Goal: Navigation & Orientation: Find specific page/section

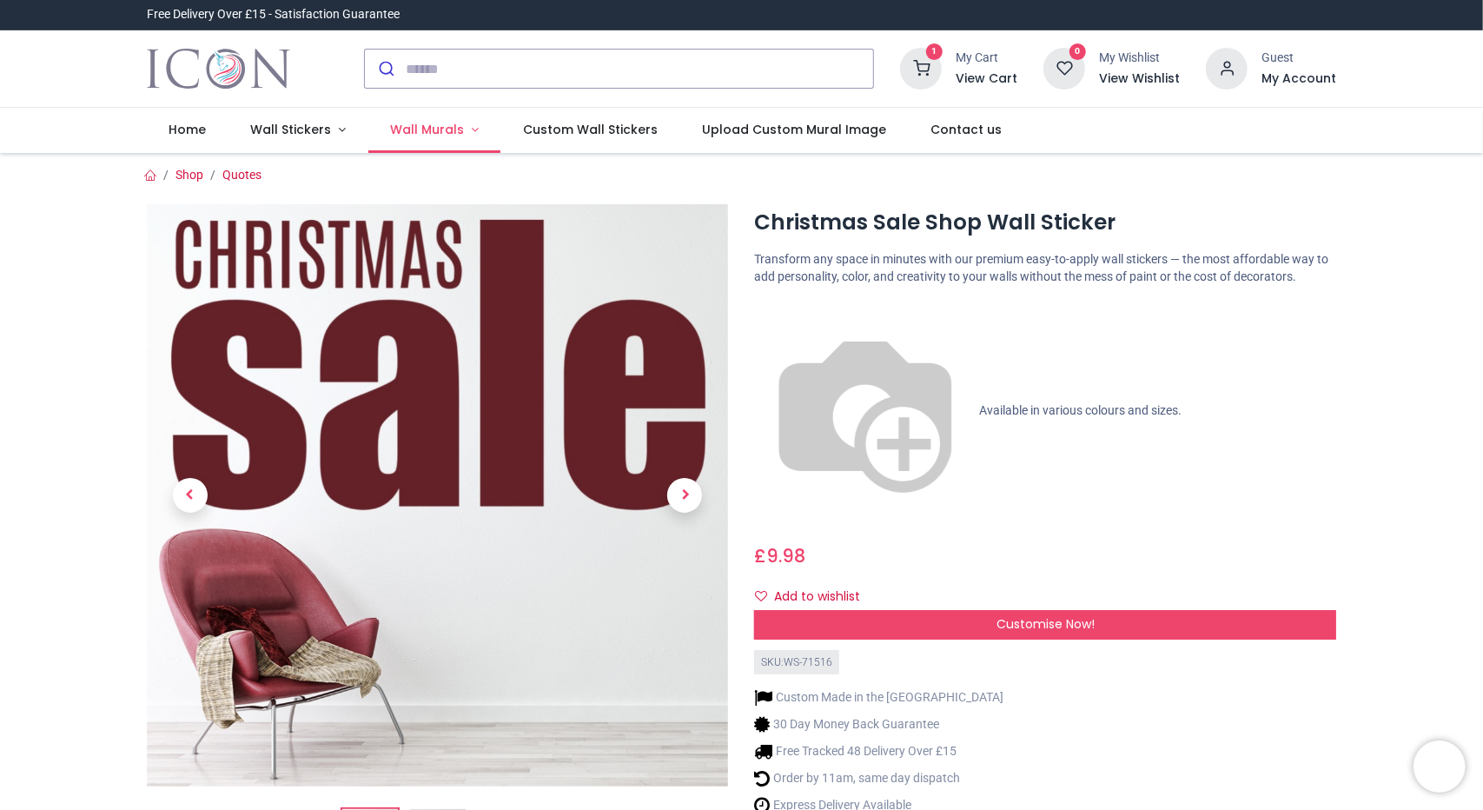
click at [454, 136] on span "Wall Murals" at bounding box center [427, 129] width 74 height 17
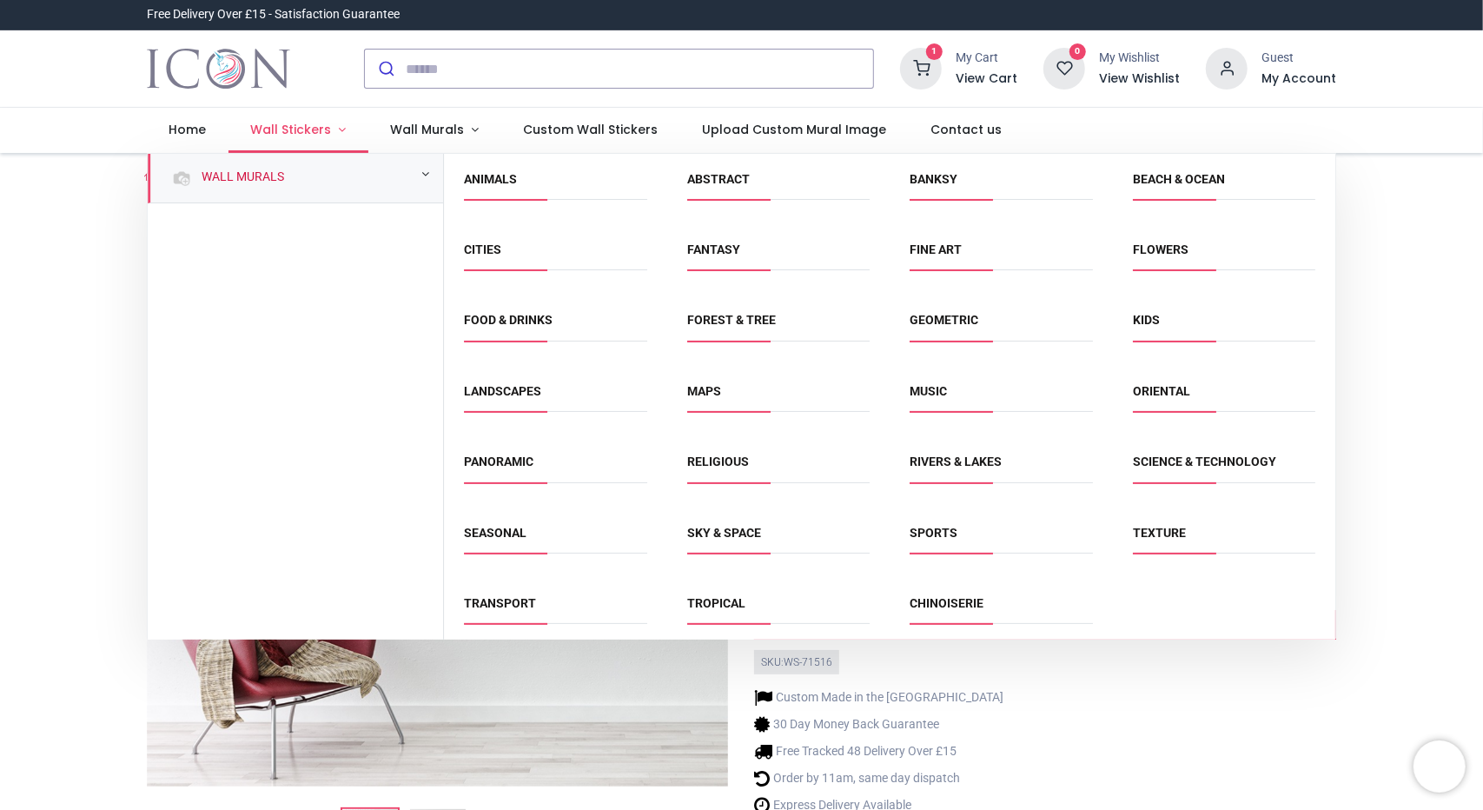
click at [322, 121] on span "Wall Stickers" at bounding box center [290, 129] width 81 height 17
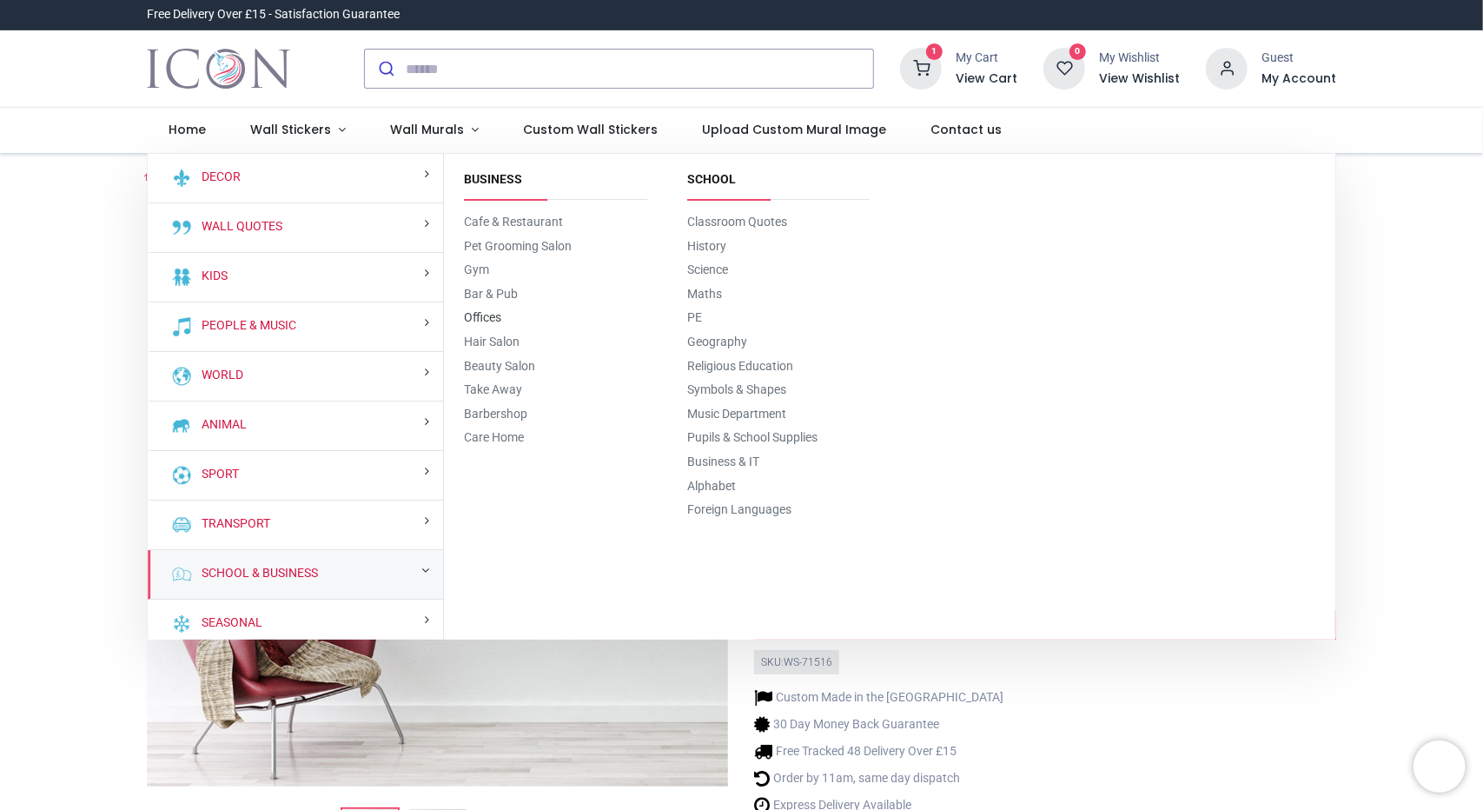
click at [482, 317] on link "Offices" at bounding box center [483, 317] width 37 height 14
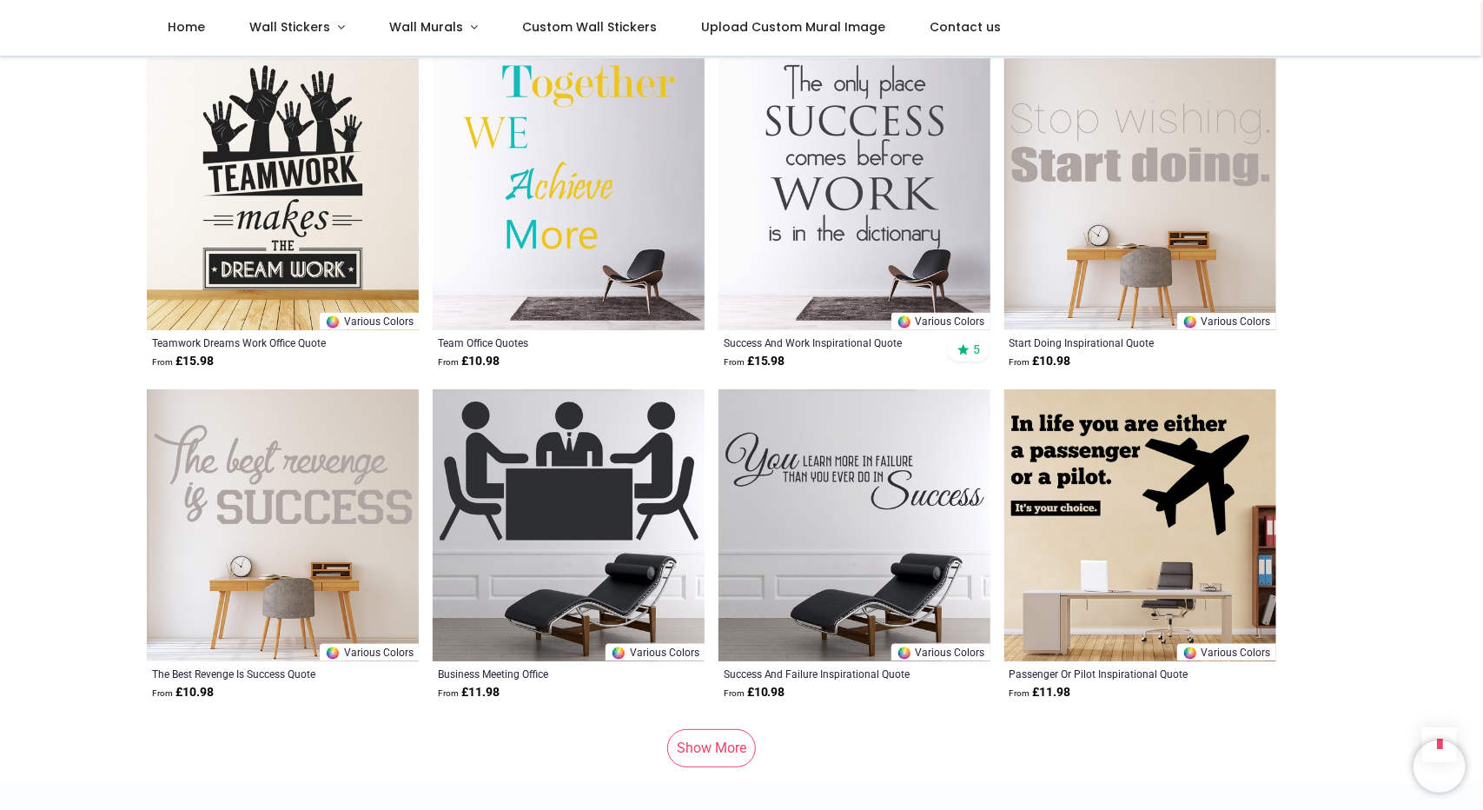
scroll to position [1999, 0]
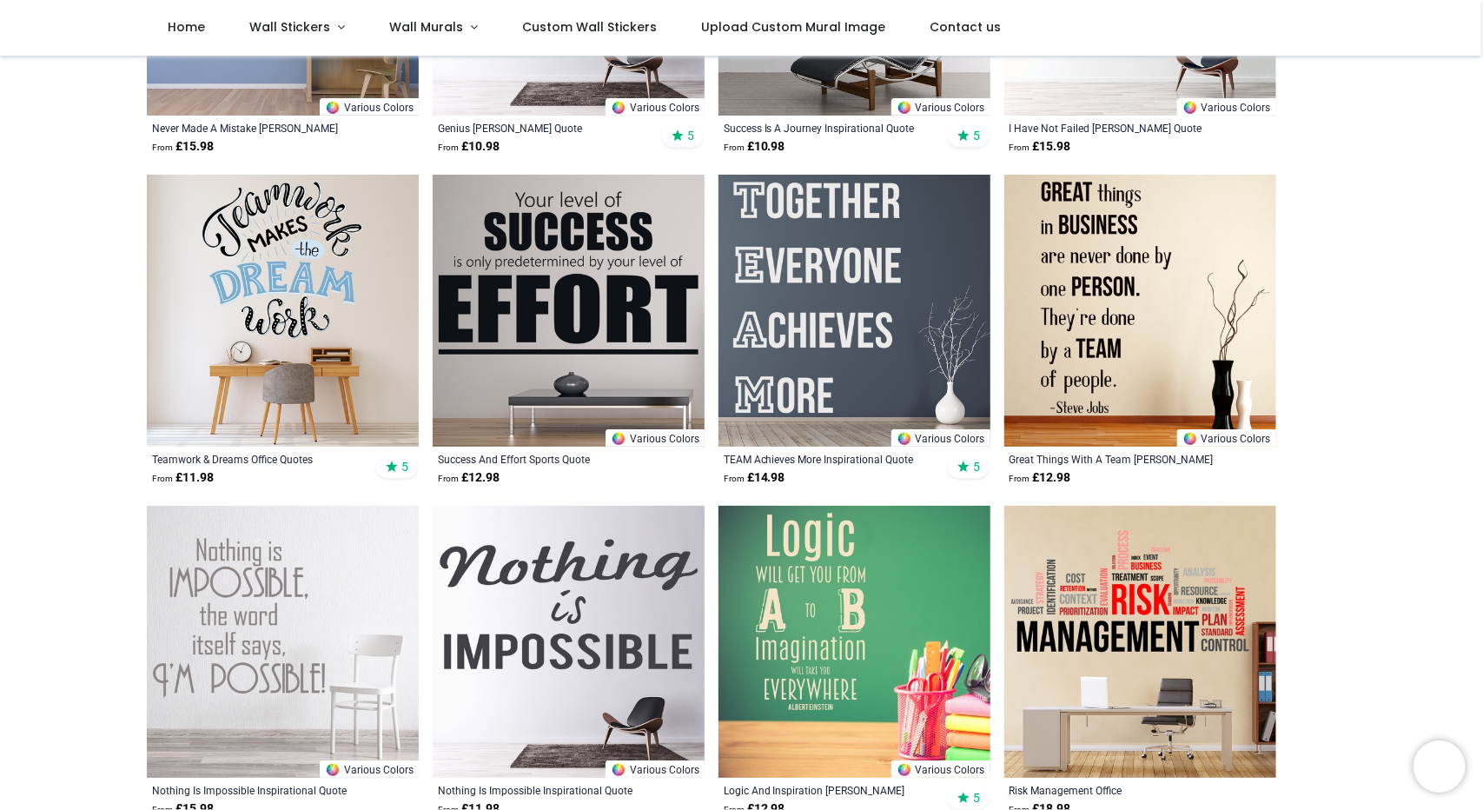
scroll to position [525, 0]
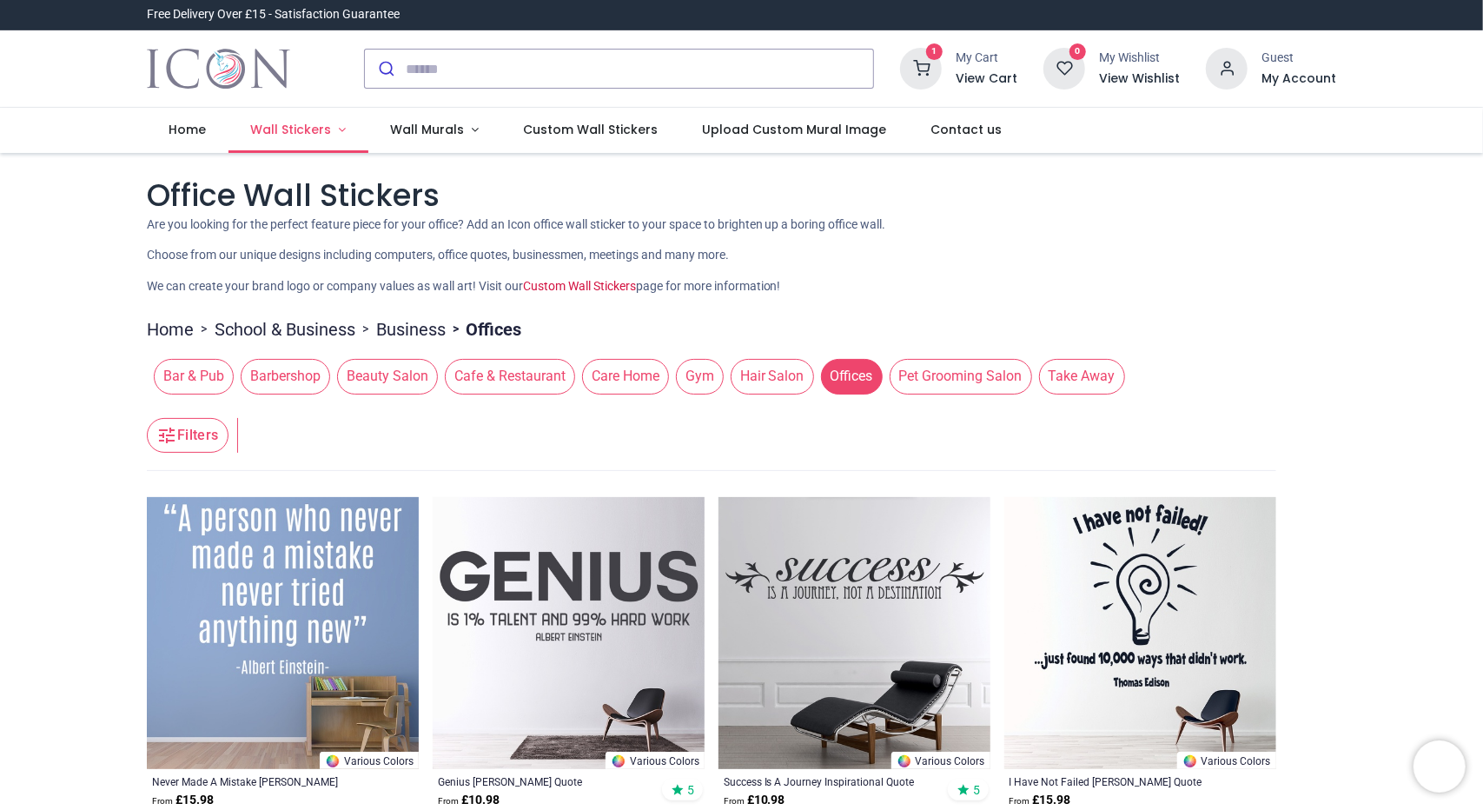
click at [328, 121] on span "Wall Stickers" at bounding box center [292, 129] width 84 height 17
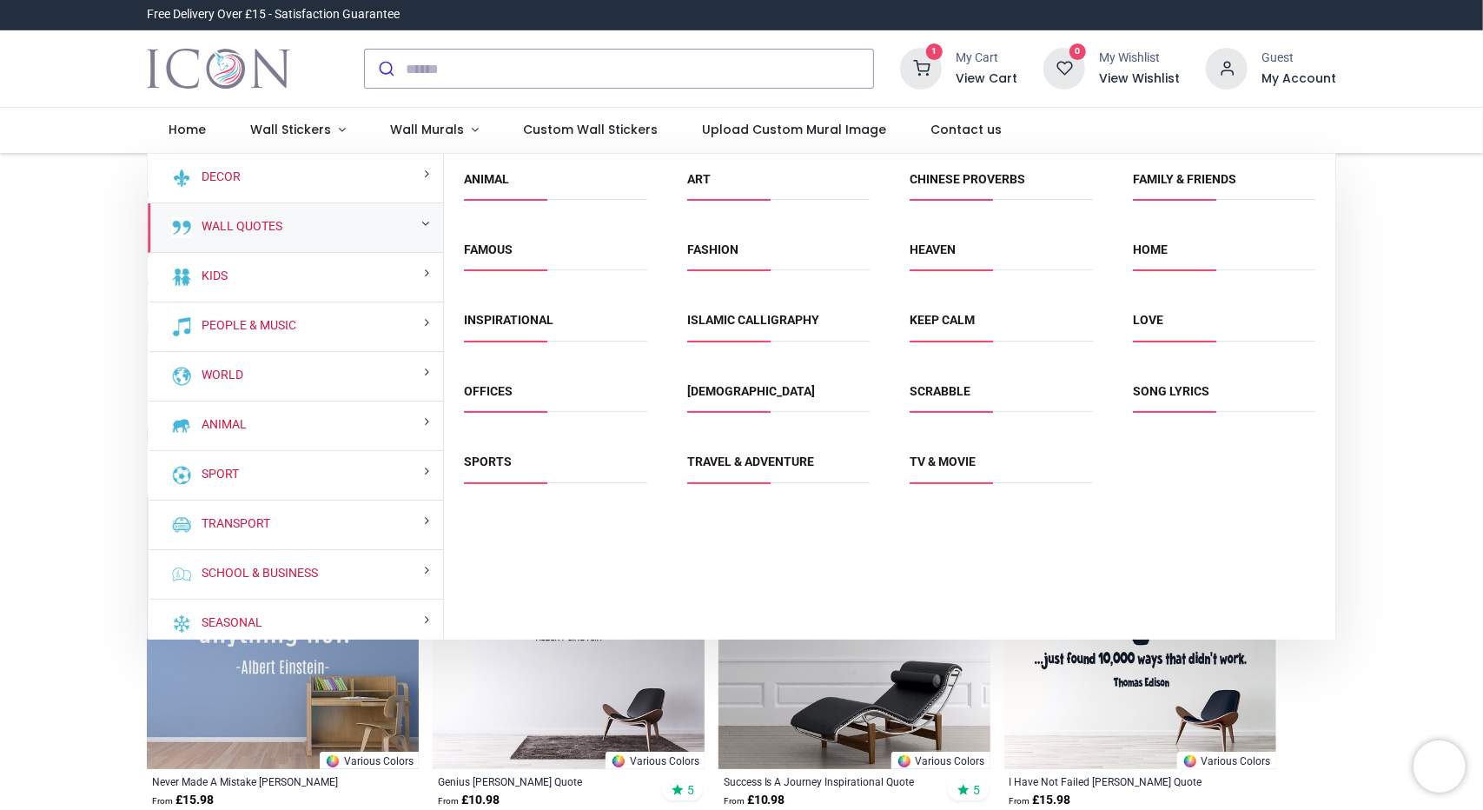
click at [494, 399] on span "Offices" at bounding box center [556, 397] width 182 height 29
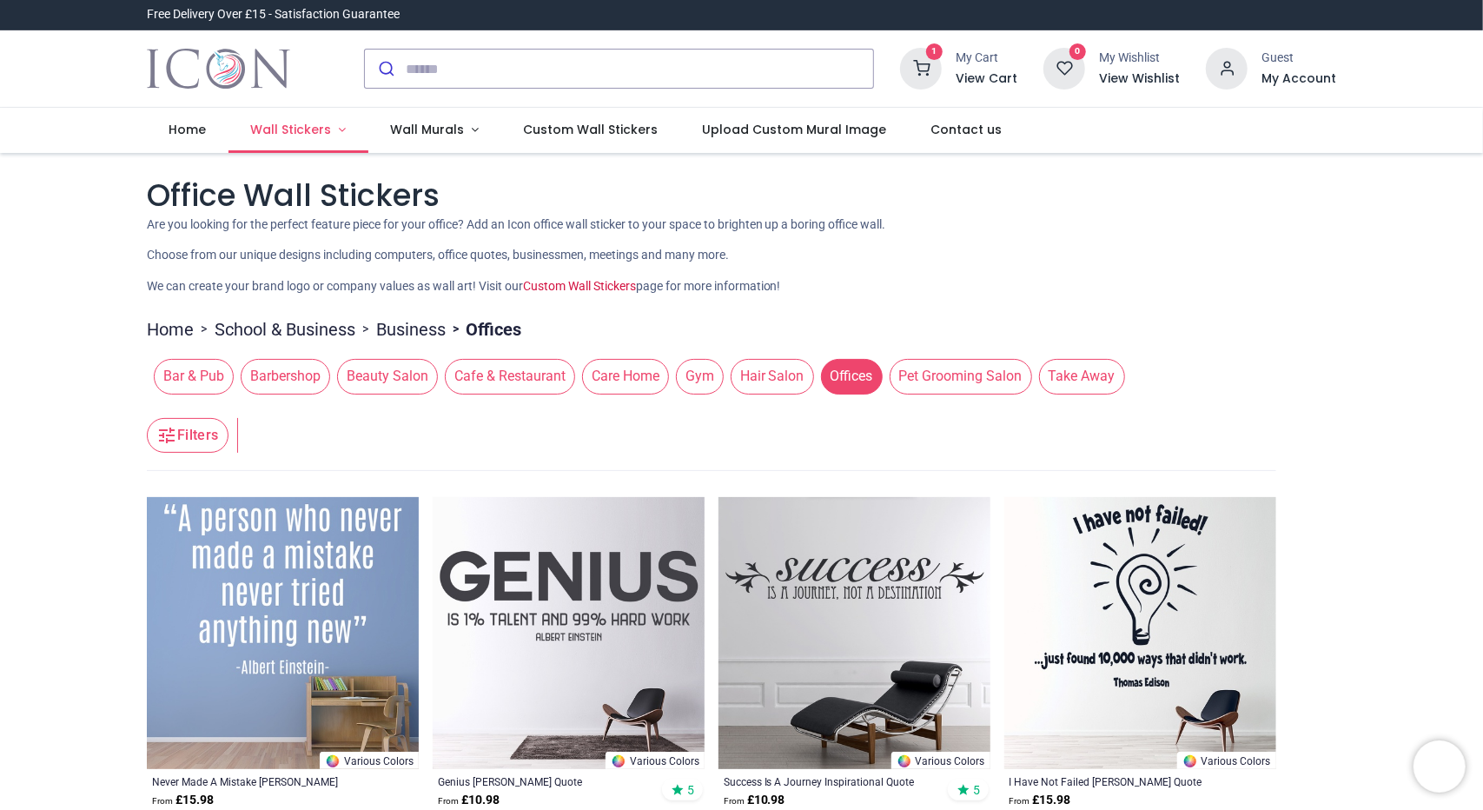
click at [323, 131] on span "Wall Stickers" at bounding box center [290, 129] width 81 height 17
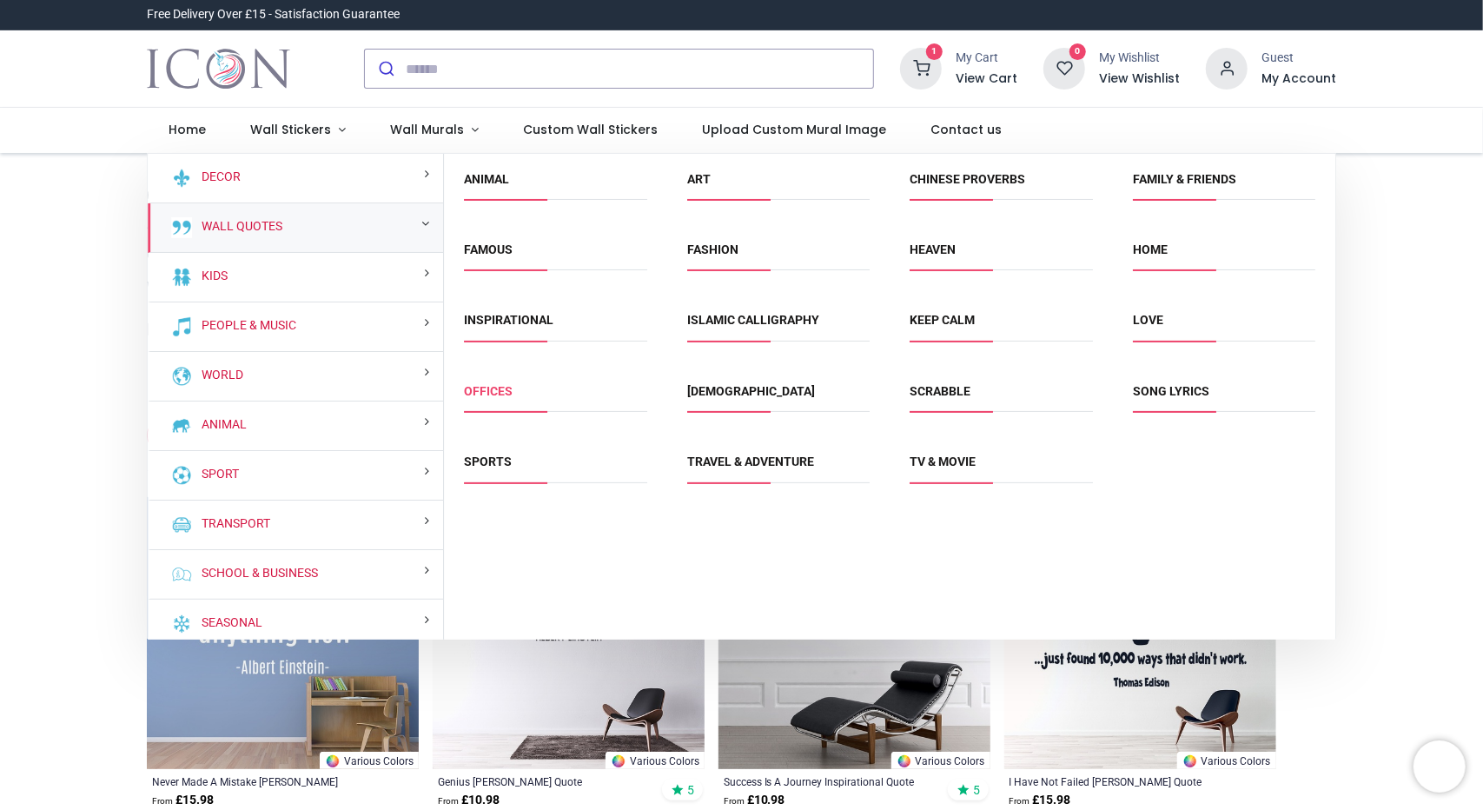
click at [497, 388] on link "Offices" at bounding box center [489, 391] width 49 height 14
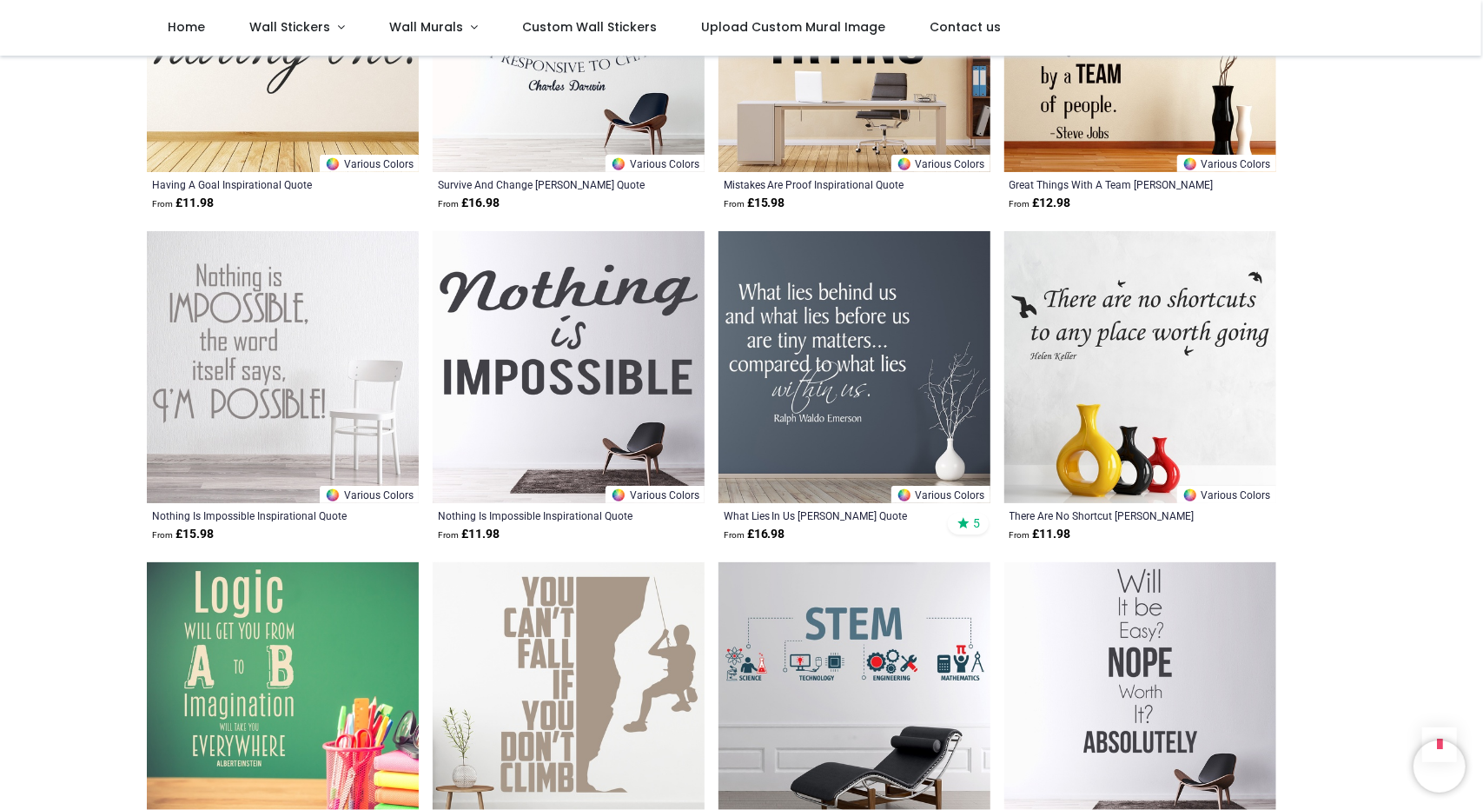
scroll to position [1303, 0]
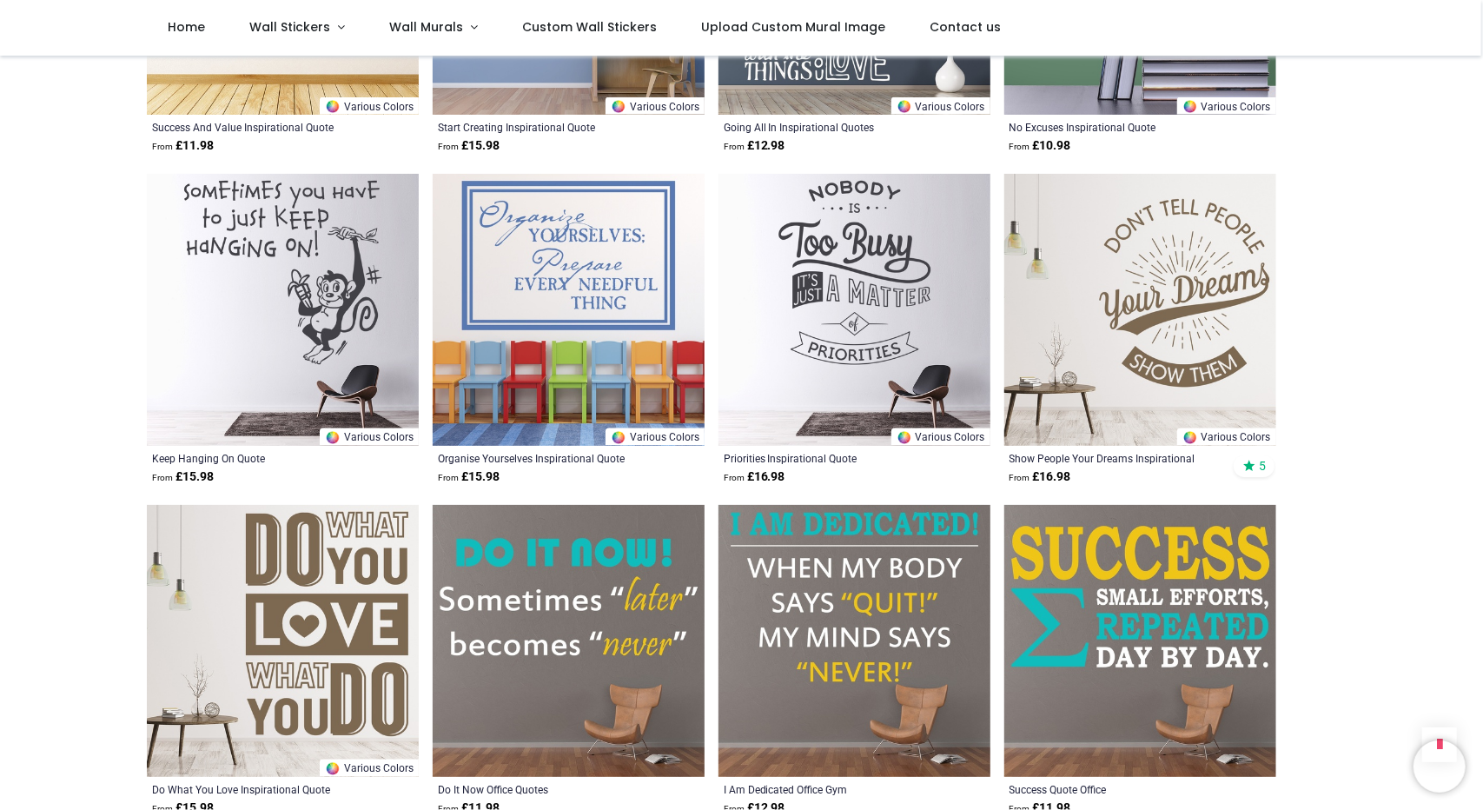
scroll to position [6691, 0]
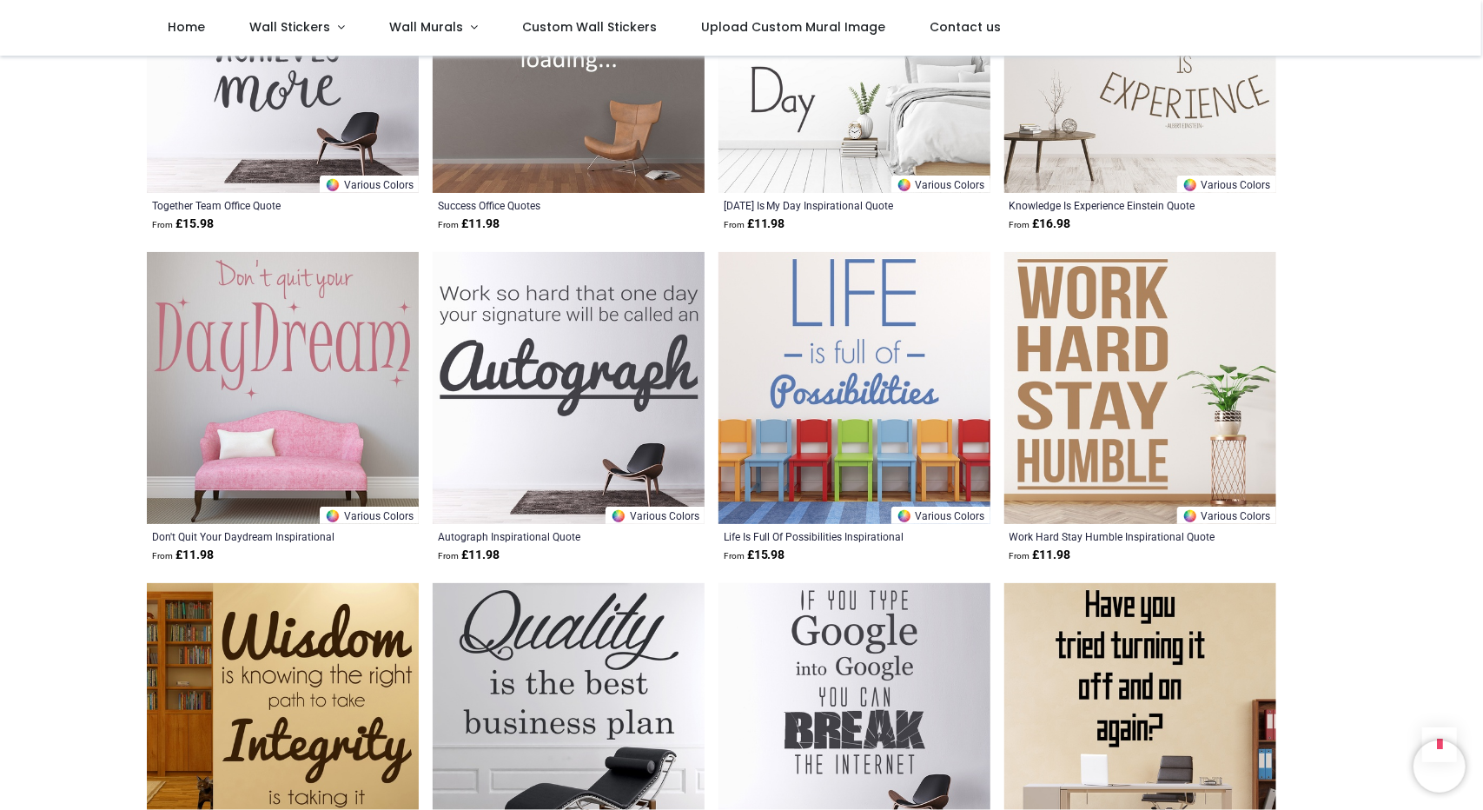
scroll to position [5040, 0]
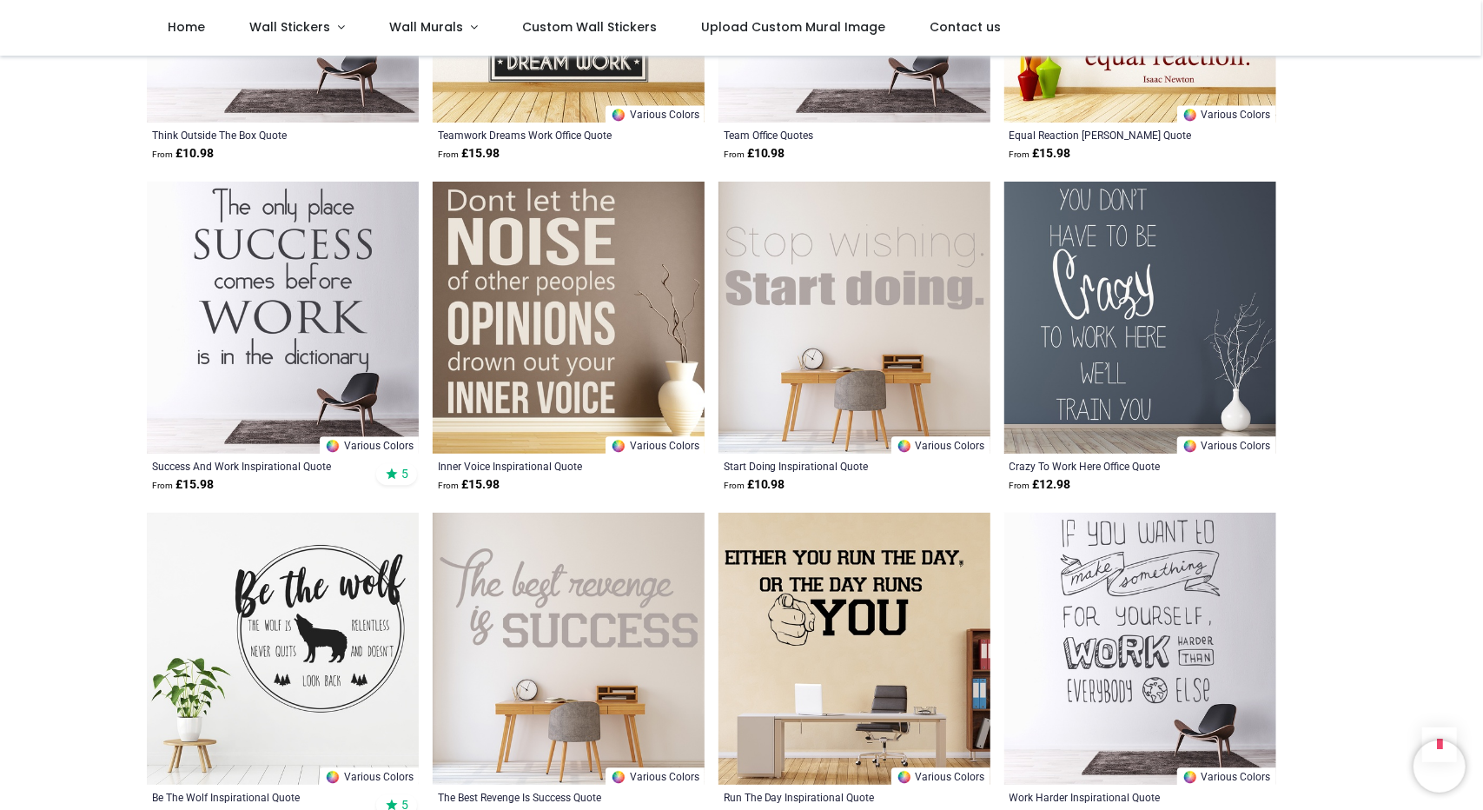
scroll to position [2781, 0]
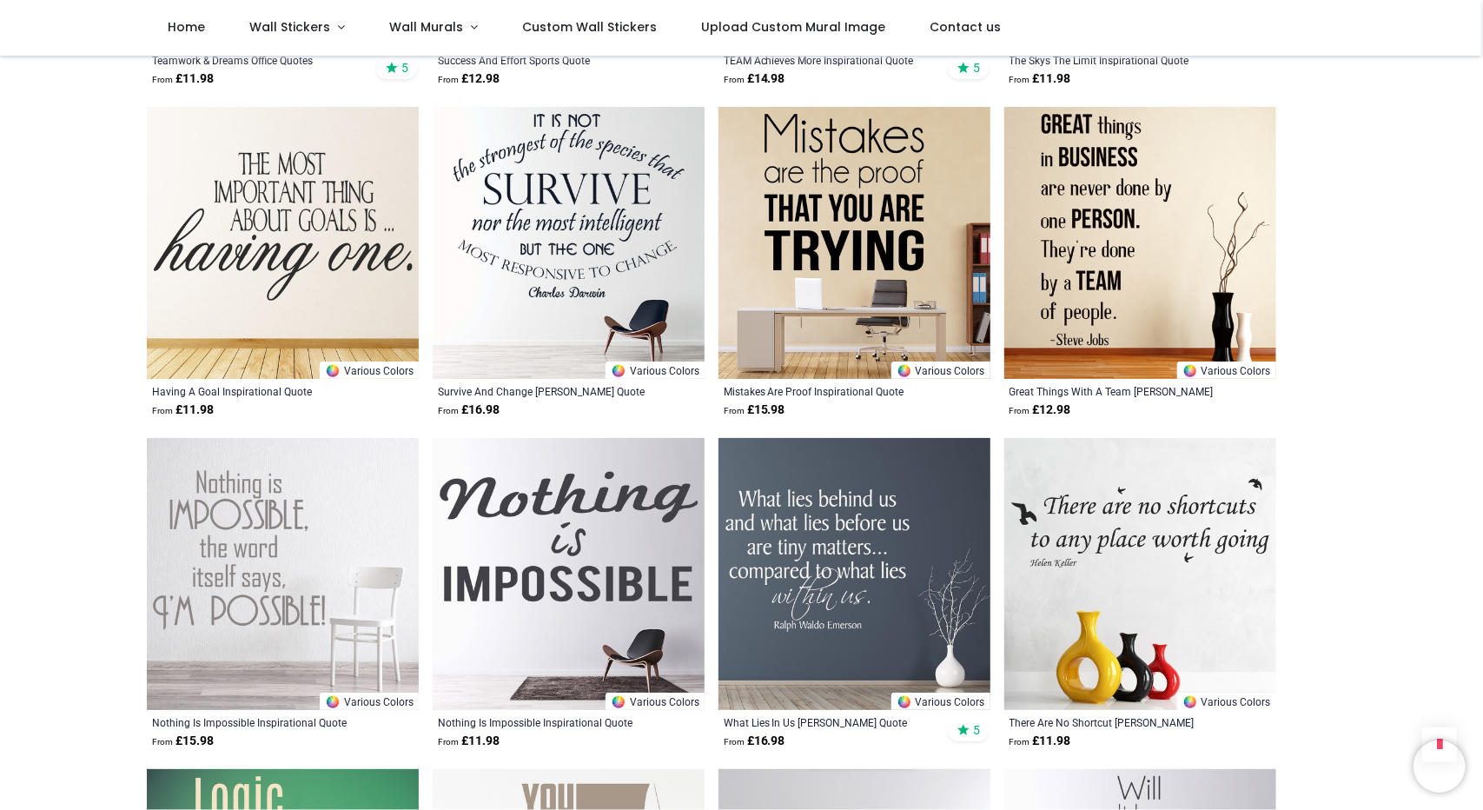
scroll to position [782, 0]
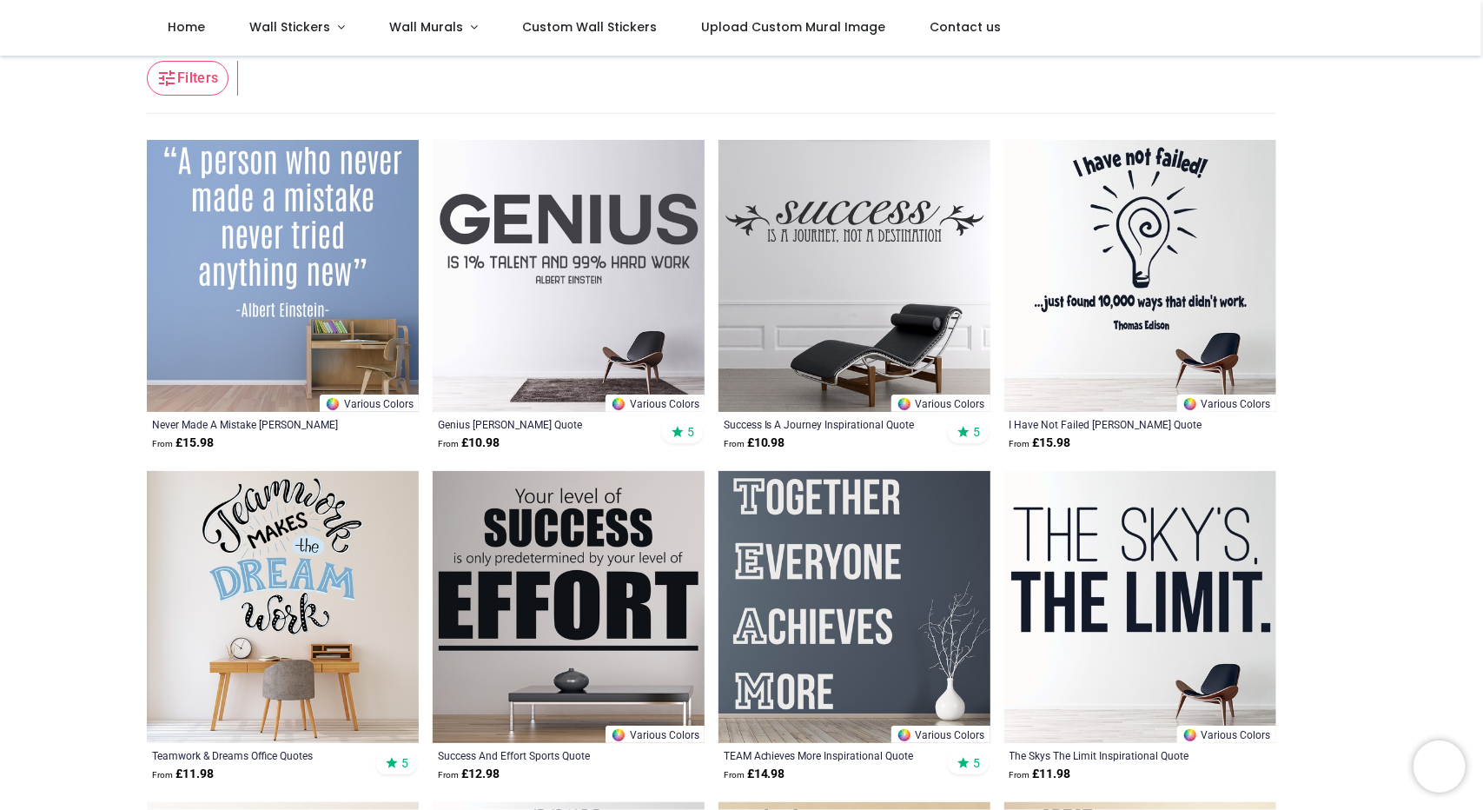
scroll to position [174, 0]
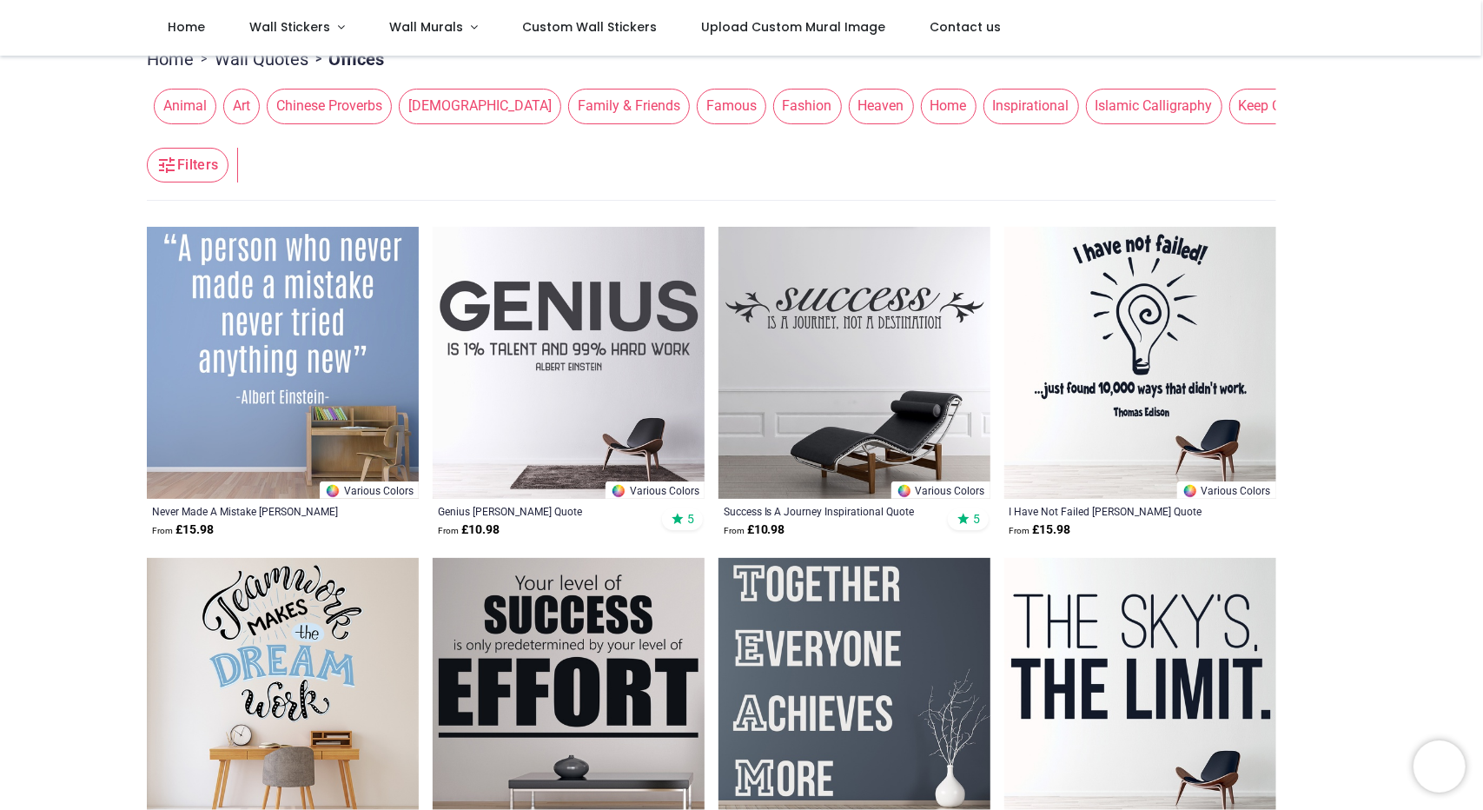
click at [984, 112] on span "Inspirational" at bounding box center [1032, 106] width 96 height 35
click at [984, 104] on span "Inspirational" at bounding box center [1032, 106] width 96 height 35
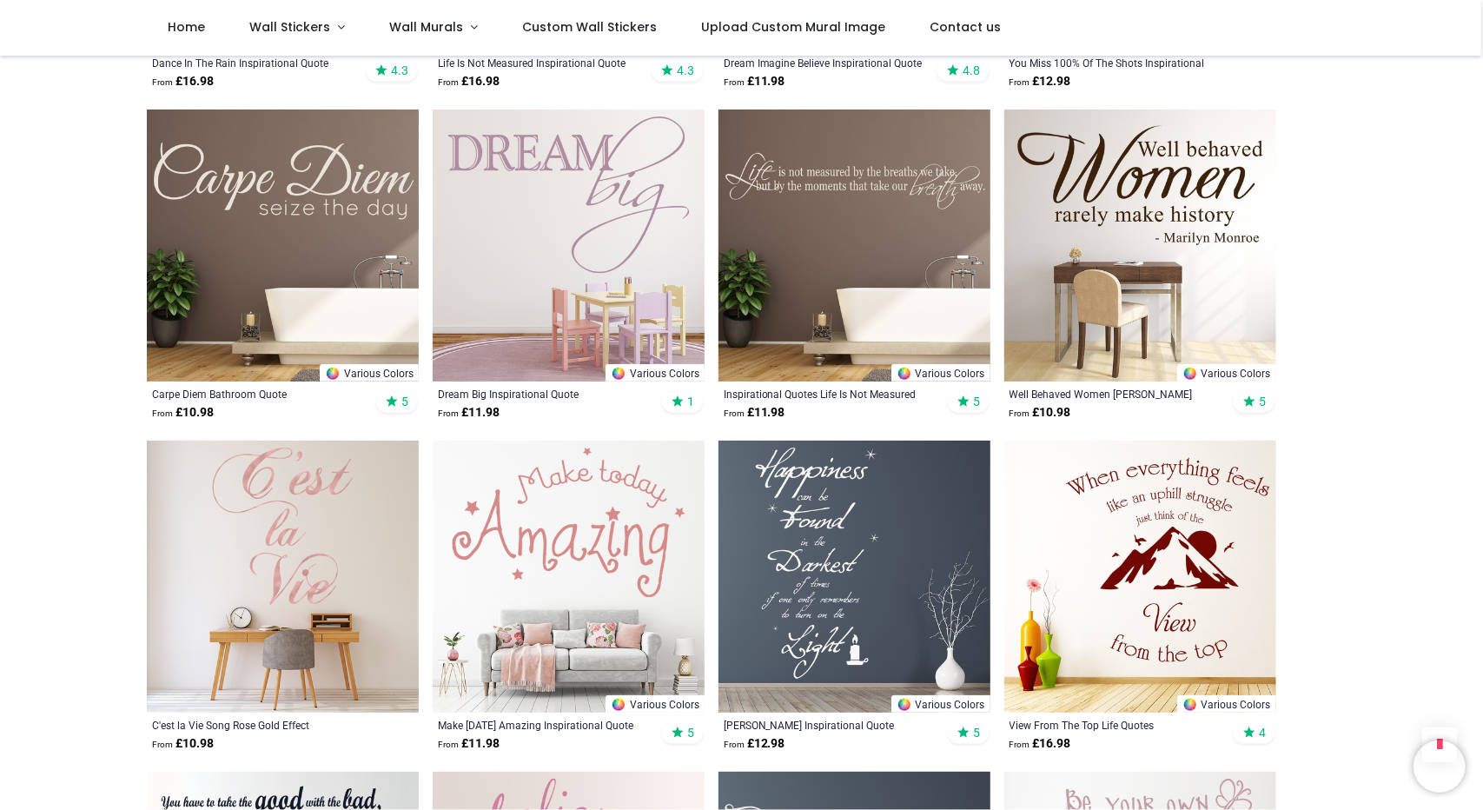
scroll to position [869, 0]
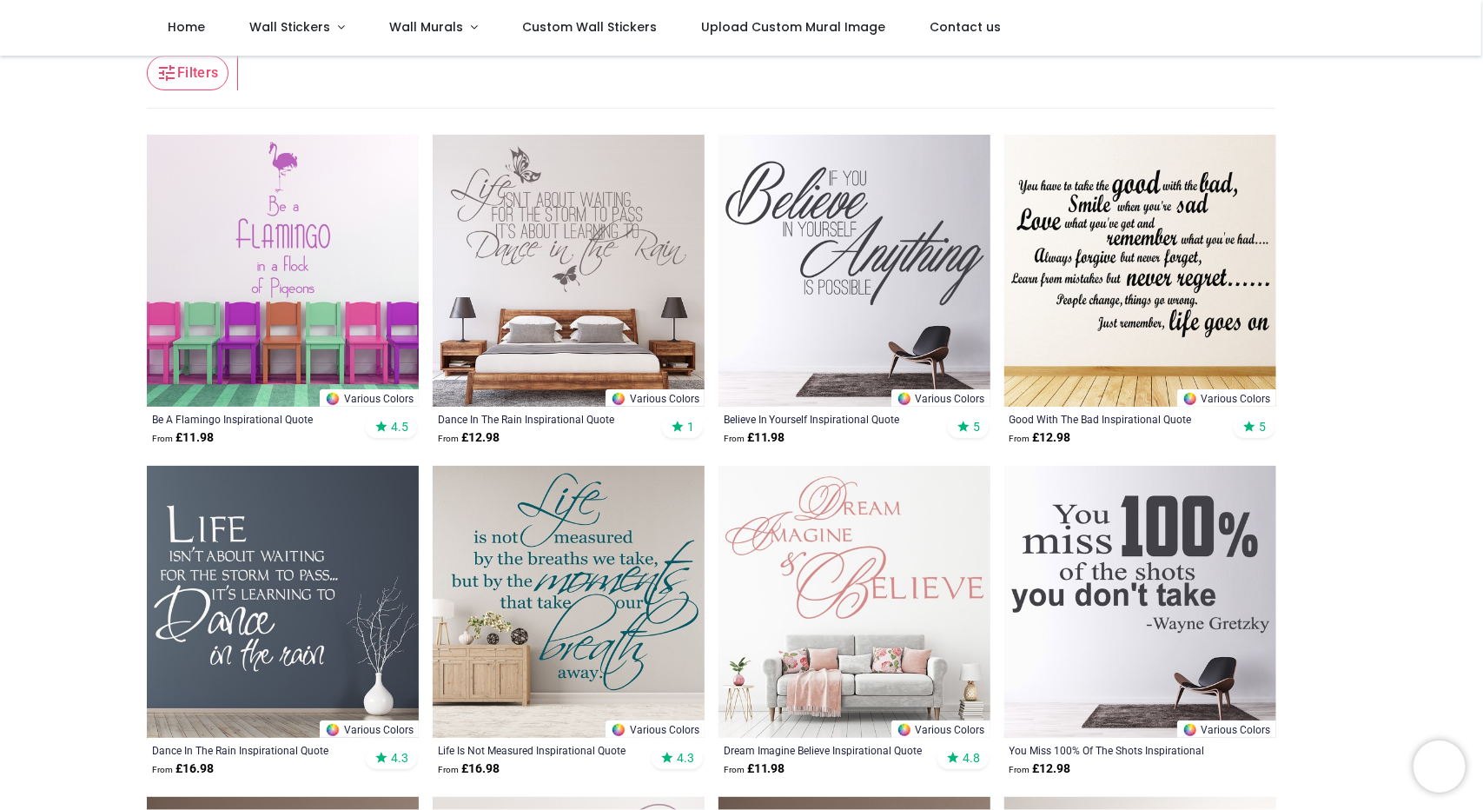
scroll to position [87, 0]
